Goal: Find specific page/section

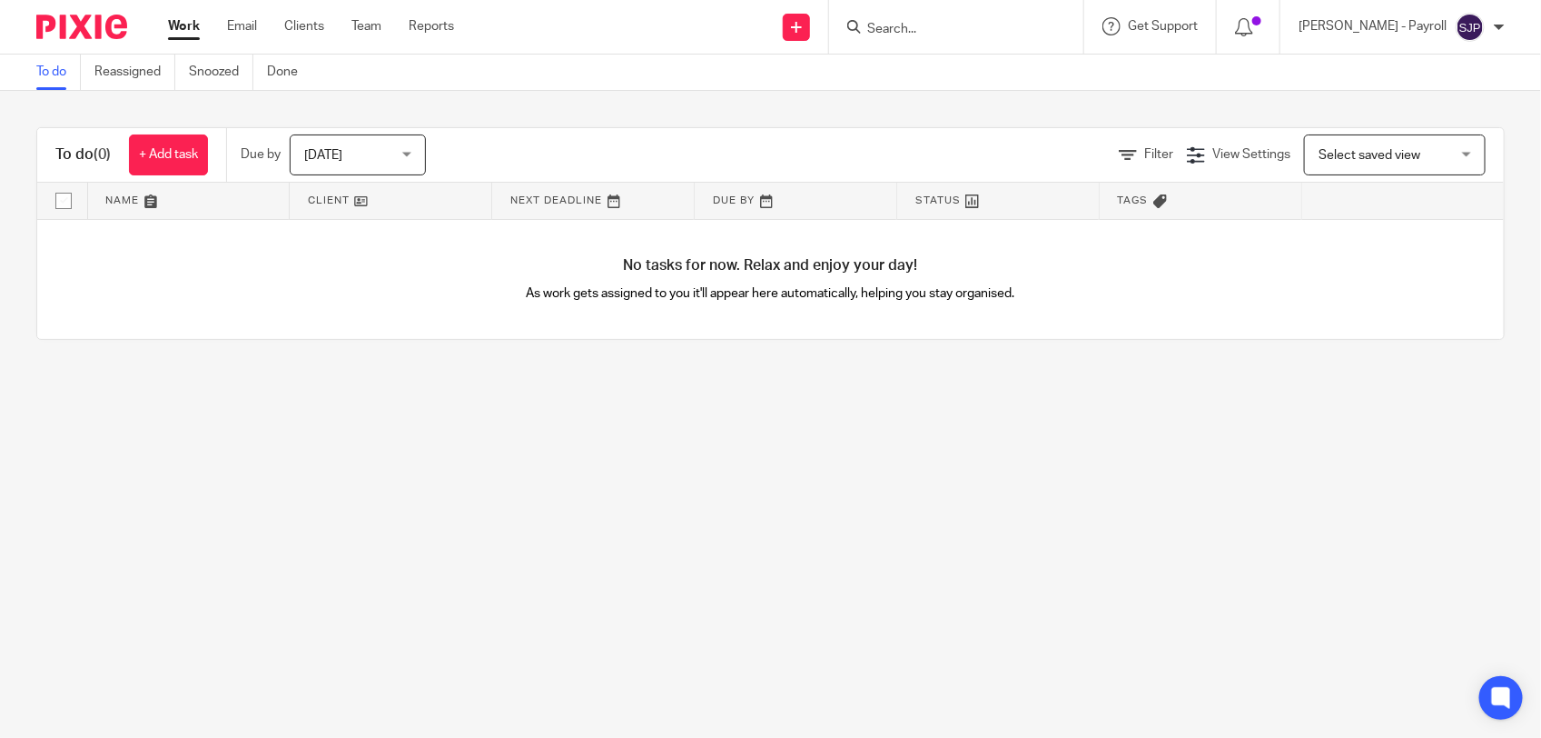
click at [958, 29] on input "Search" at bounding box center [947, 30] width 163 height 16
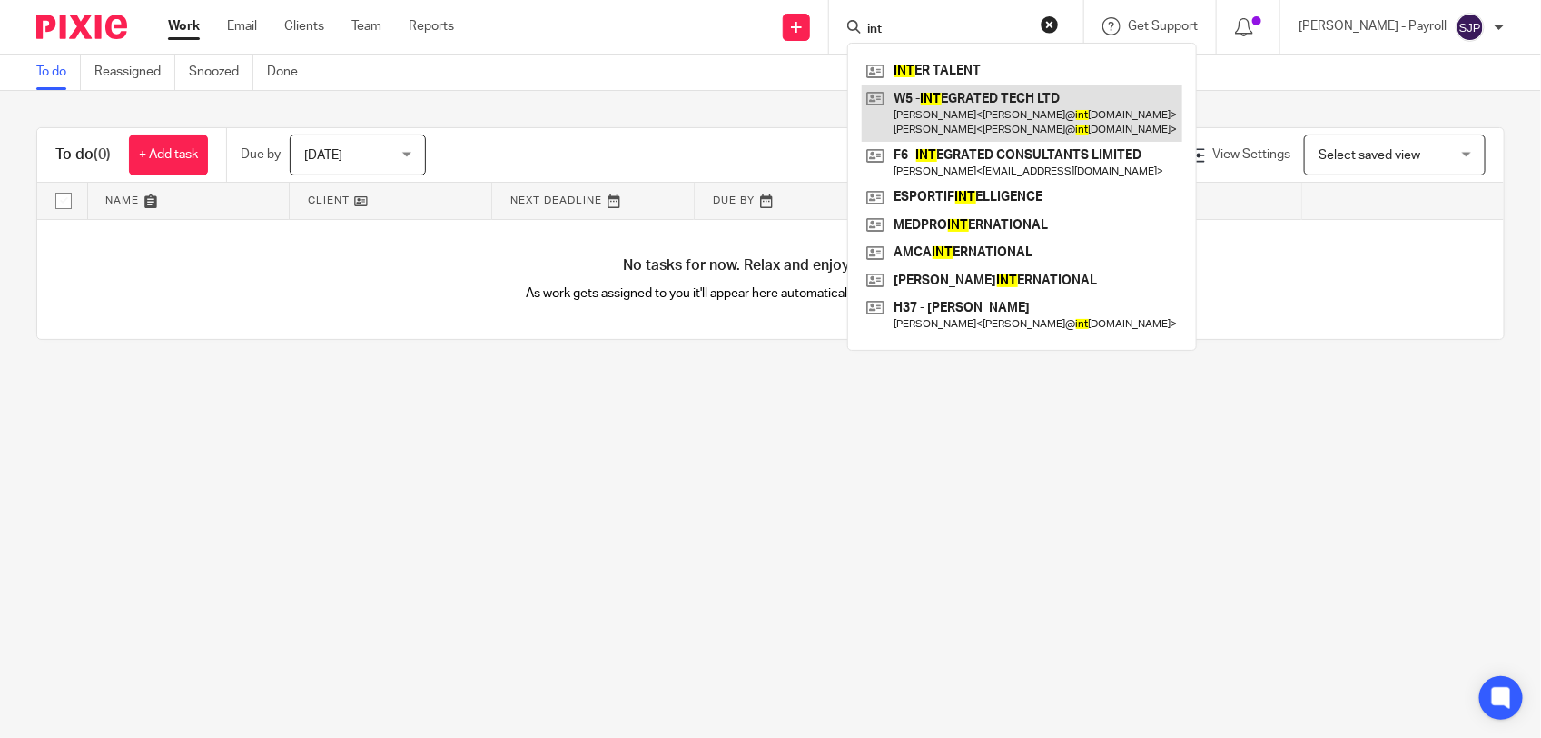
type input "int"
click at [960, 98] on link at bounding box center [1022, 113] width 321 height 56
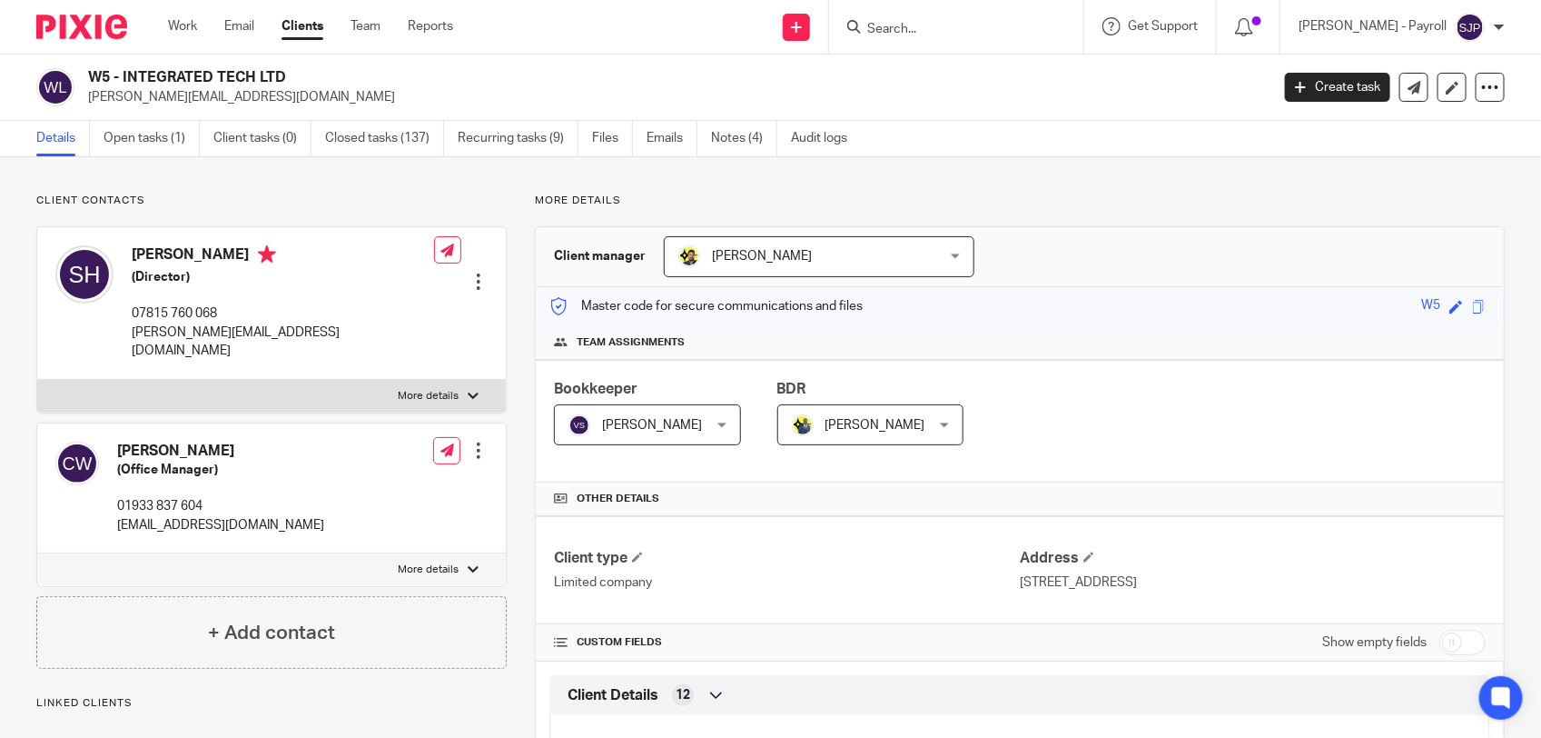
drag, startPoint x: 292, startPoint y: 77, endPoint x: 94, endPoint y: 66, distance: 199.2
click at [94, 66] on div "W5 - INTEGRATED TECH LTD [PERSON_NAME][EMAIL_ADDRESS][DOMAIN_NAME] Create task …" at bounding box center [770, 87] width 1541 height 66
copy h2 "W5 - INTEGRATED TECH LTD"
